Goal: Task Accomplishment & Management: Complete application form

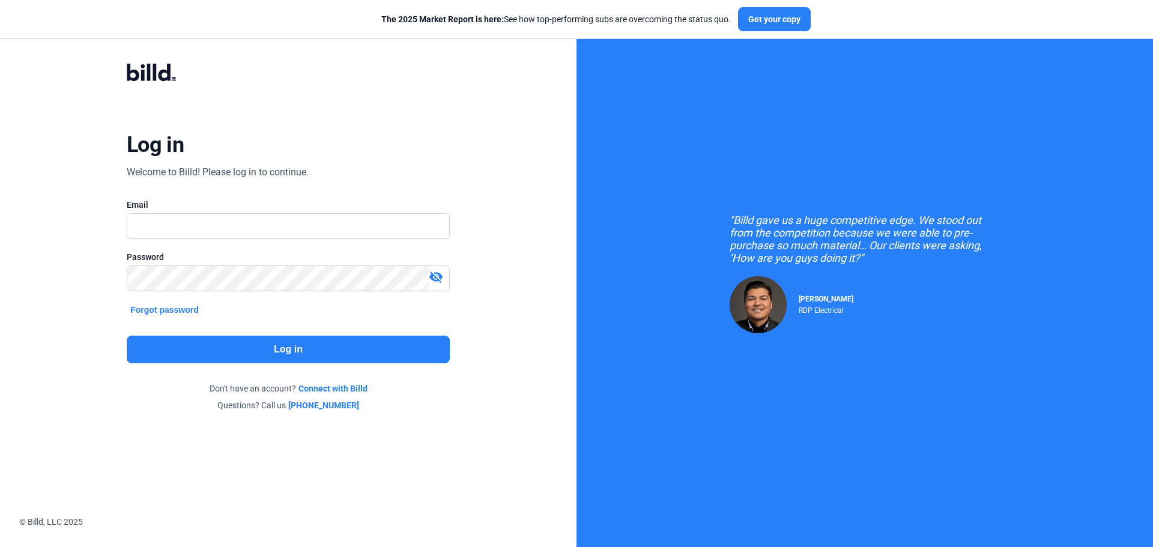
click at [528, 290] on div "Log in Welcome to Billd! Please log in to continue. Email Password visibility_o…" at bounding box center [288, 237] width 577 height 475
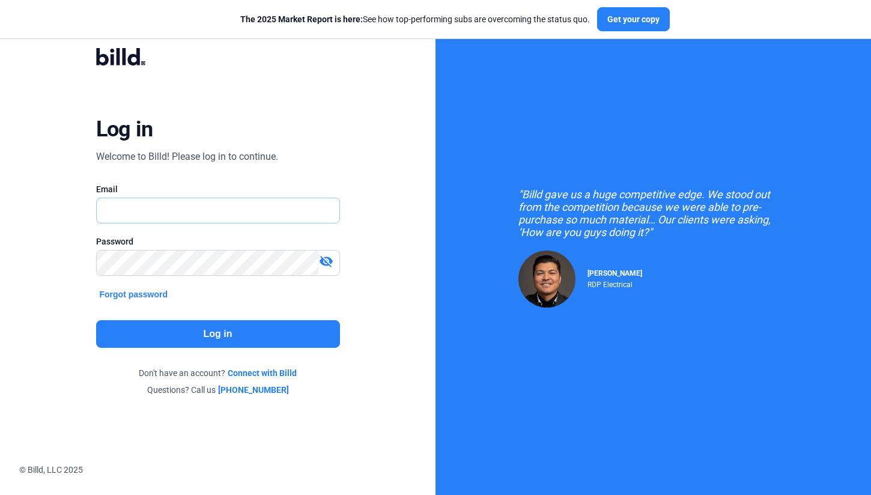
click at [175, 213] on input "text" at bounding box center [212, 210] width 230 height 25
type input "[EMAIL_ADDRESS][DOMAIN_NAME]"
click at [227, 336] on button "Log in" at bounding box center [218, 334] width 244 height 28
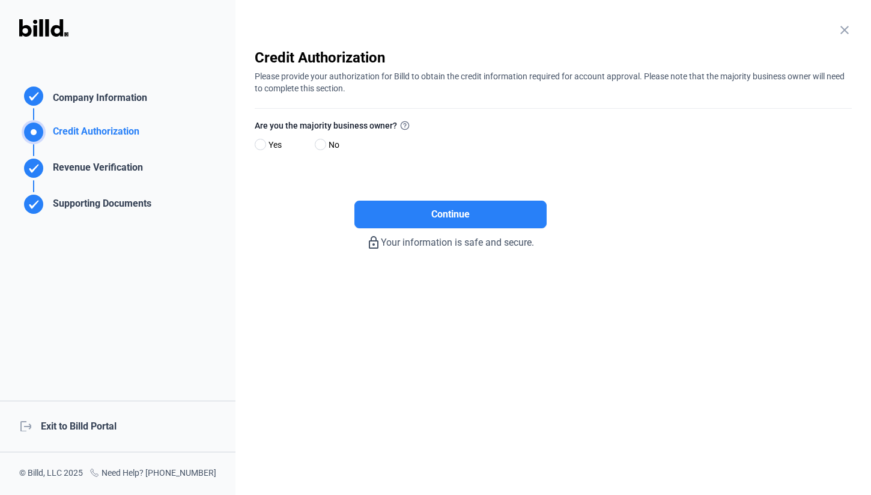
click at [85, 426] on div "logout Exit to Billd Portal" at bounding box center [117, 427] width 235 height 52
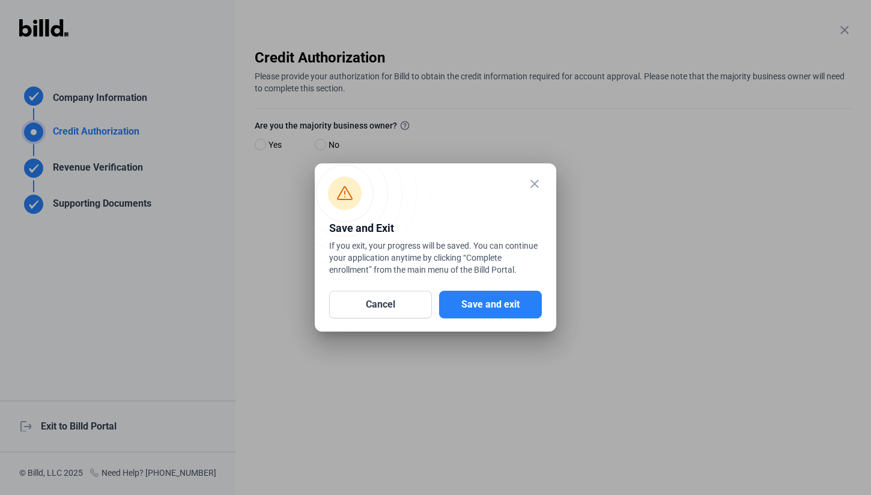
click at [502, 305] on button "Save and exit" at bounding box center [490, 305] width 103 height 28
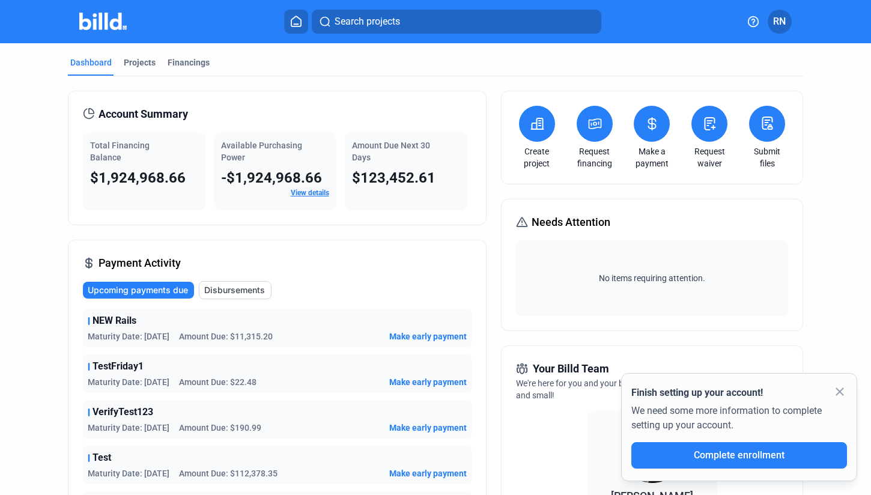
click at [703, 132] on button at bounding box center [709, 124] width 36 height 36
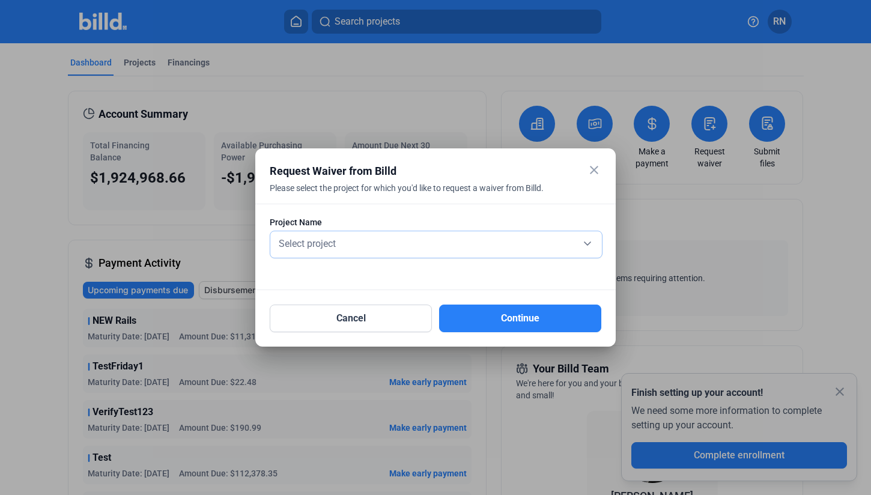
click at [395, 240] on div "Select project" at bounding box center [436, 242] width 320 height 17
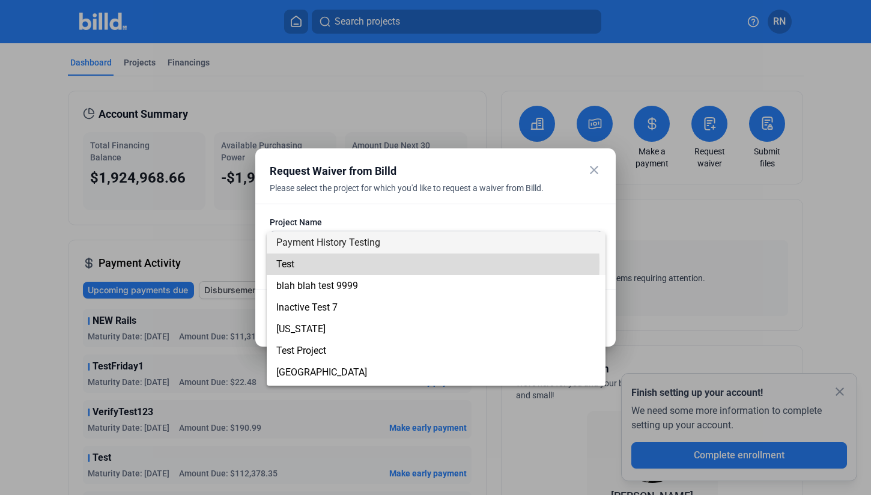
click at [306, 263] on span "Test" at bounding box center [436, 265] width 320 height 22
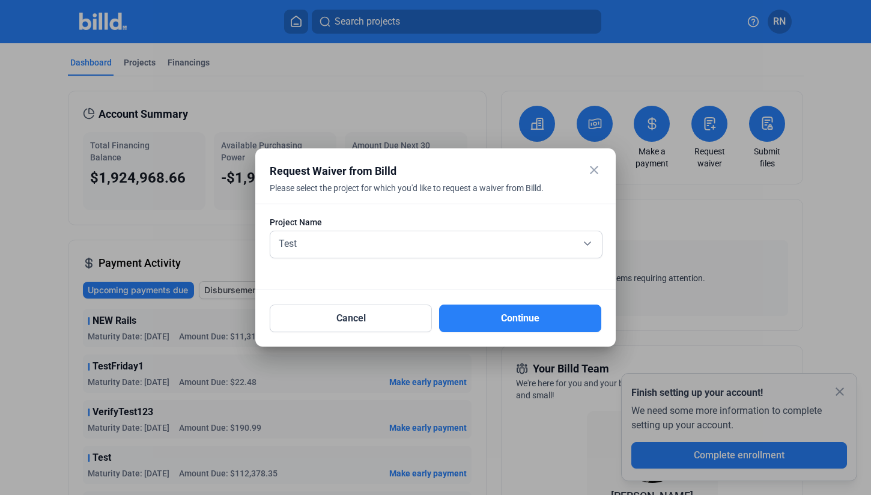
click at [534, 318] on button "Continue" at bounding box center [520, 319] width 162 height 28
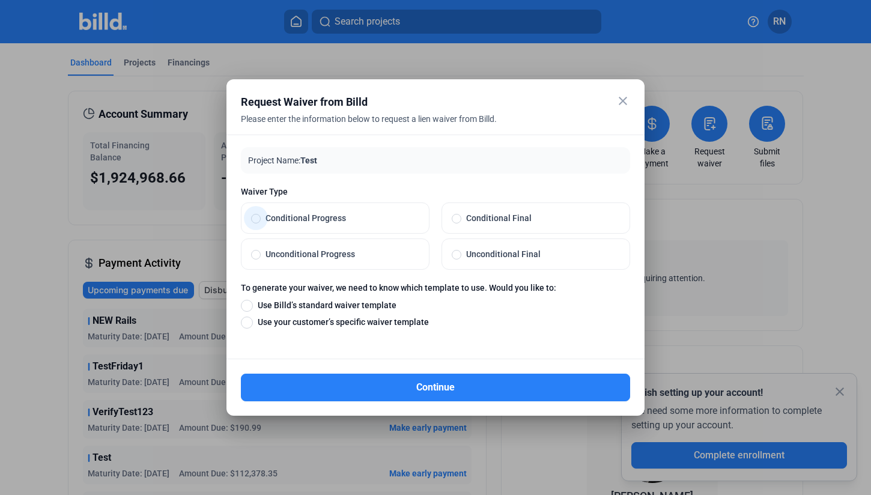
click at [278, 222] on span "Conditional Progress" at bounding box center [340, 218] width 159 height 12
click at [261, 222] on input "Conditional Progress" at bounding box center [256, 218] width 10 height 11
radio input "true"
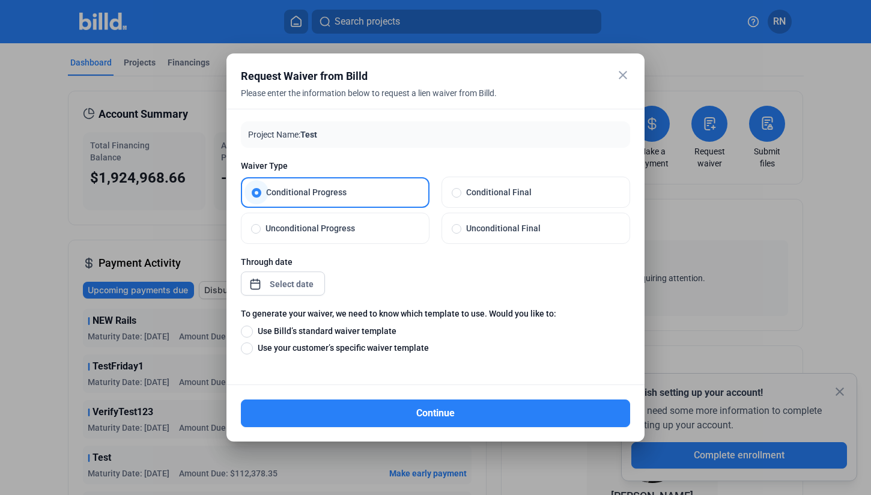
click at [301, 228] on span "Unconditional Progress" at bounding box center [340, 228] width 159 height 12
click at [261, 228] on input "Unconditional Progress" at bounding box center [256, 228] width 10 height 11
radio input "true"
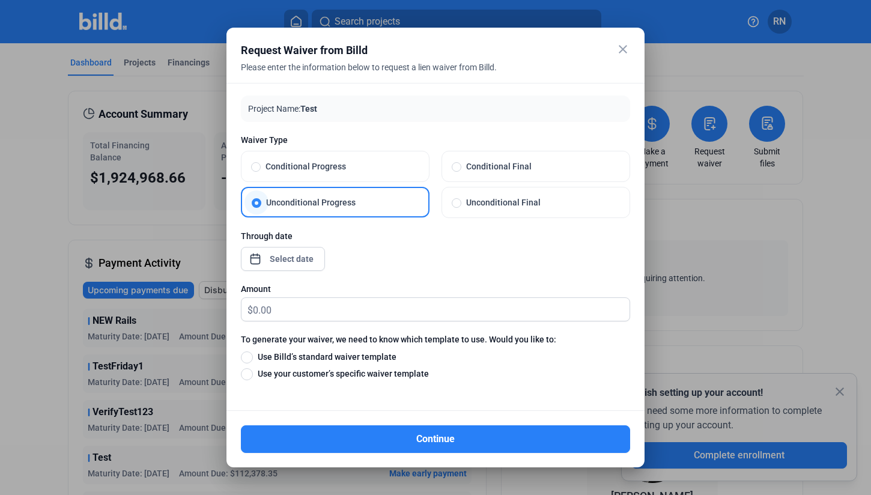
click at [512, 206] on span "Unconditional Final" at bounding box center [540, 202] width 159 height 12
click at [461, 206] on input "Unconditional Final" at bounding box center [457, 202] width 10 height 11
radio input "true"
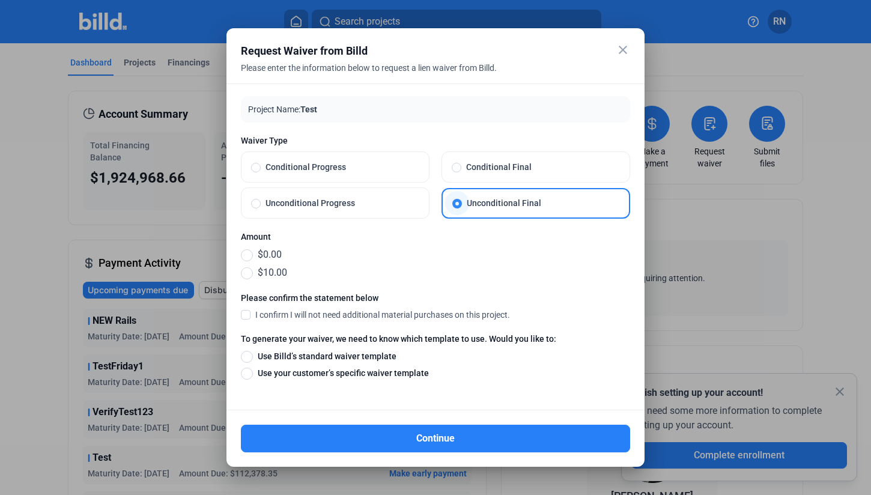
click at [314, 177] on label "Conditional Progress" at bounding box center [334, 167] width 187 height 30
click at [261, 172] on input "Conditional Progress" at bounding box center [256, 167] width 10 height 11
radio input "true"
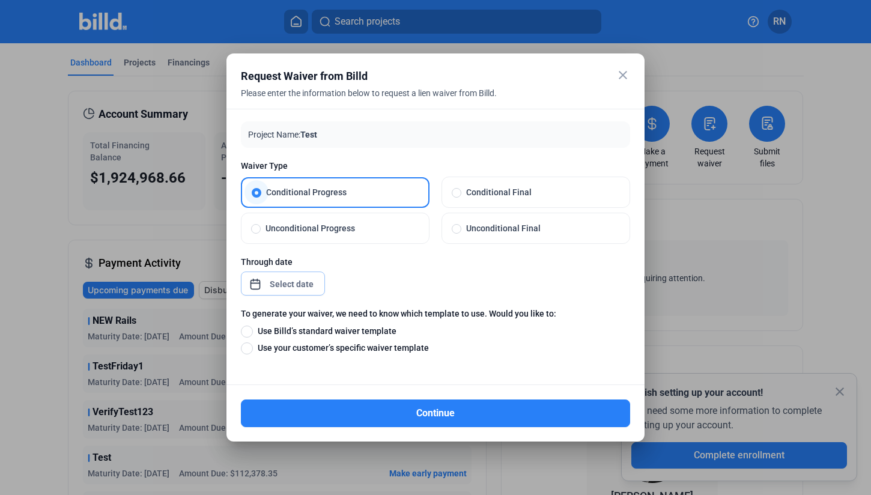
click at [276, 281] on div "close Request Waiver from Billd Please enter the information below to request a…" at bounding box center [435, 247] width 871 height 495
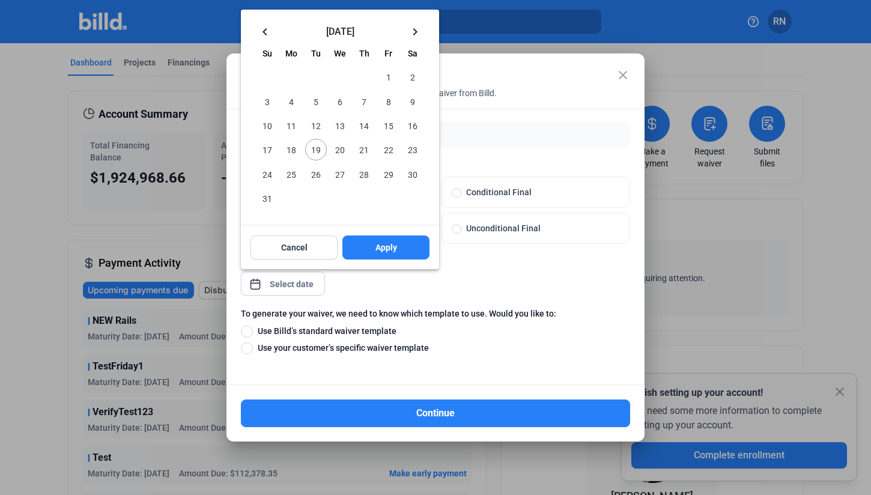
click at [347, 149] on span "20" at bounding box center [340, 150] width 22 height 22
click at [383, 248] on span "Apply" at bounding box center [386, 247] width 22 height 12
type input "[DATE]"
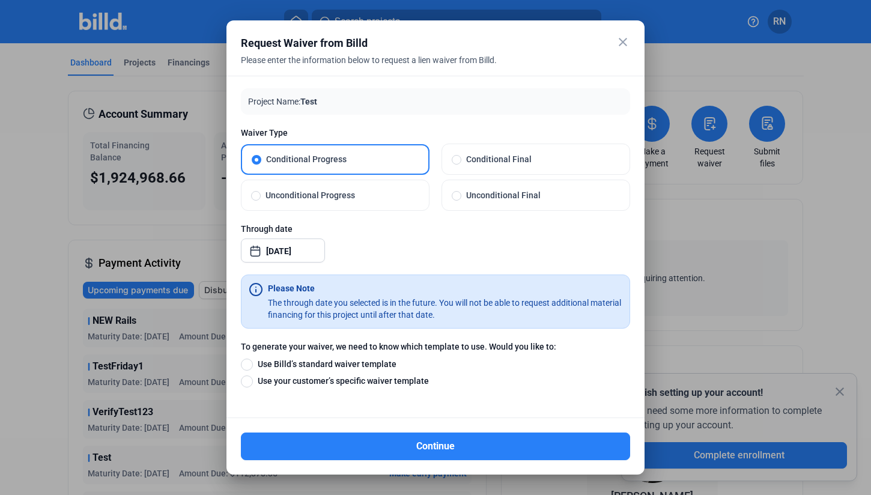
click at [328, 362] on span "Use Billd’s standard waiver template" at bounding box center [325, 364] width 144 height 12
click at [253, 362] on input "Use Billd’s standard waiver template" at bounding box center [247, 363] width 12 height 13
radio input "true"
click at [472, 447] on button "Continue" at bounding box center [435, 447] width 389 height 28
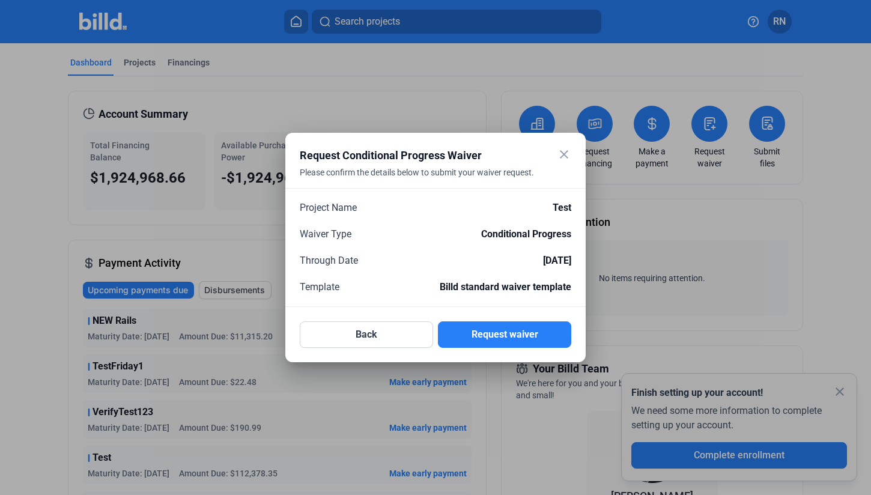
click at [518, 336] on button "Request waiver" at bounding box center [504, 334] width 133 height 26
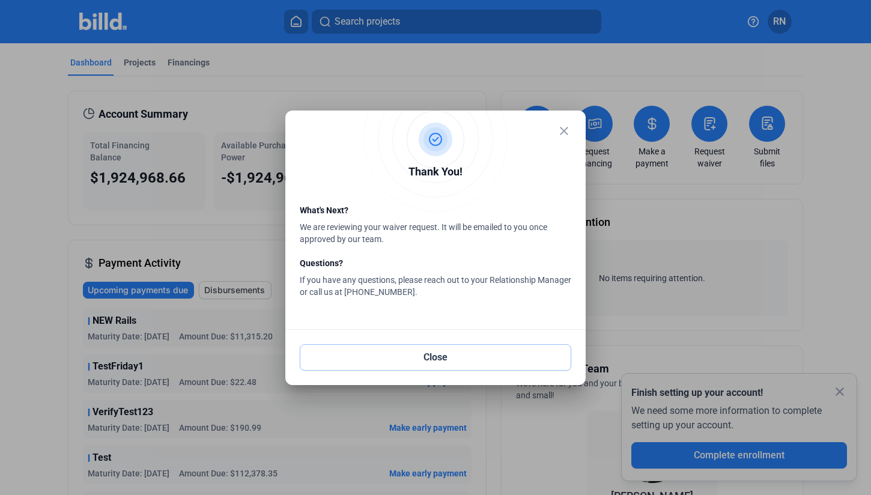
click at [450, 357] on button "Close" at bounding box center [436, 357] width 272 height 26
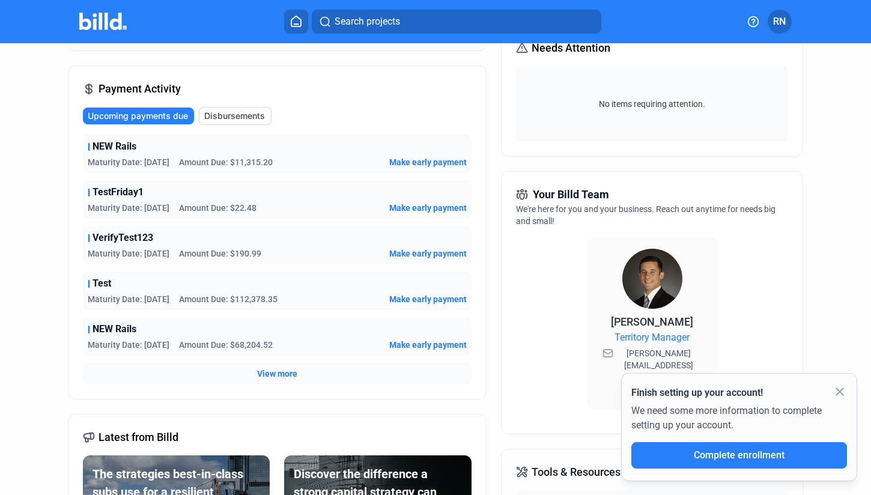
scroll to position [240, 0]
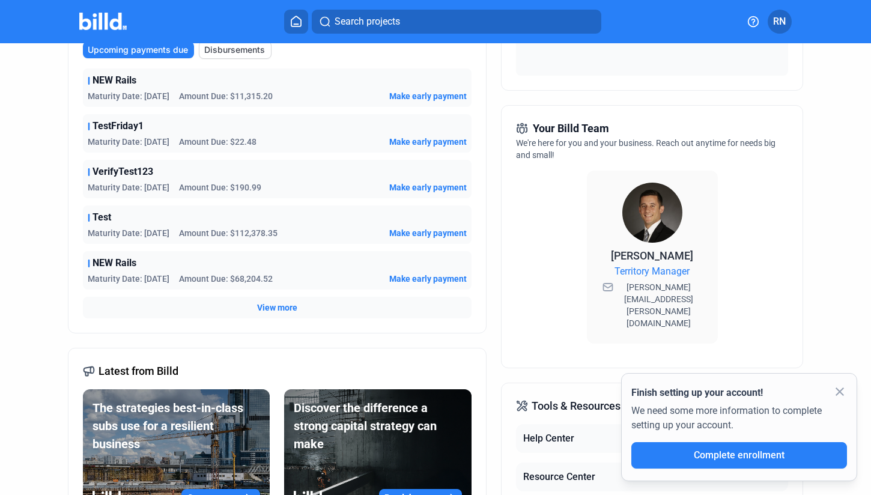
click at [780, 24] on span "RN" at bounding box center [779, 21] width 13 height 14
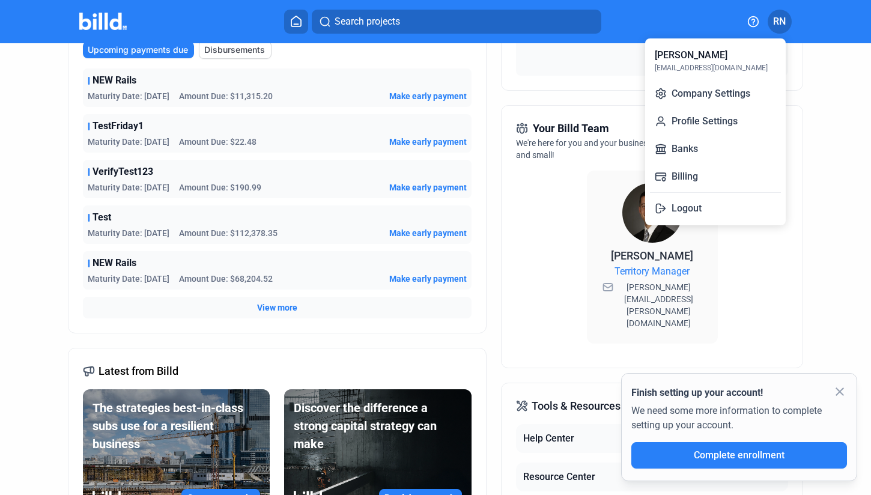
click at [681, 212] on button "Logout" at bounding box center [715, 208] width 131 height 24
